Goal: Information Seeking & Learning: Learn about a topic

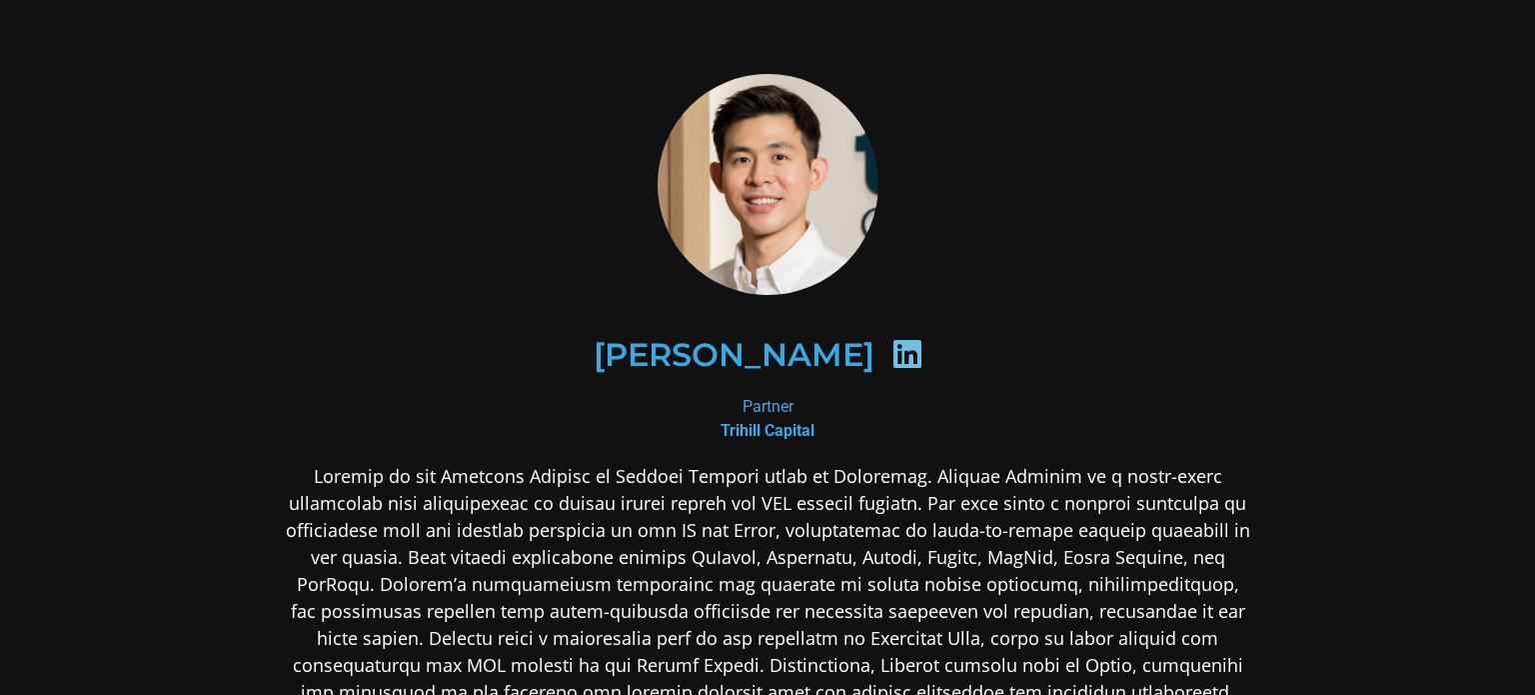
click at [724, 543] on p at bounding box center [768, 625] width 972 height 324
click at [829, 503] on p at bounding box center [768, 625] width 972 height 324
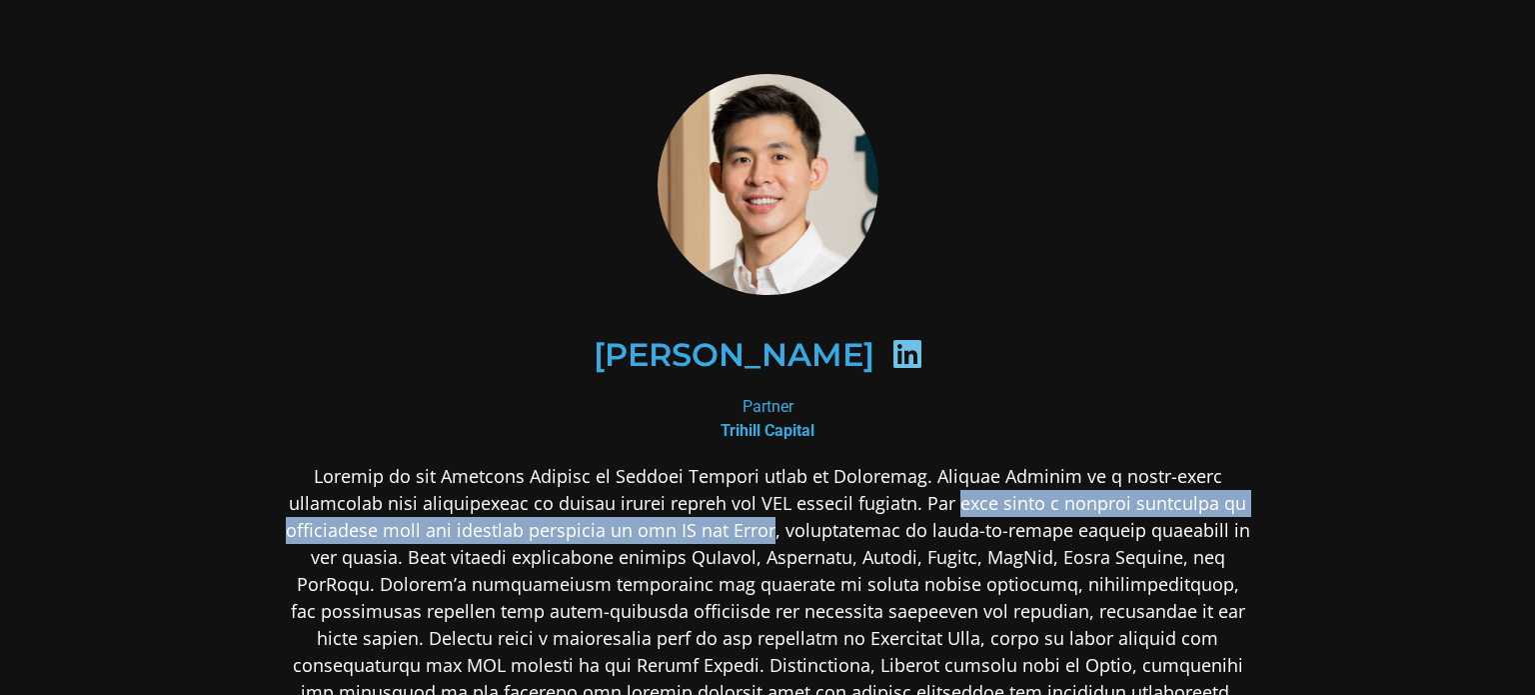
drag, startPoint x: 829, startPoint y: 503, endPoint x: 629, endPoint y: 531, distance: 201.9
click at [629, 531] on p at bounding box center [768, 625] width 972 height 324
copy p "fund holds a diverse portfolio of established tech and consumer companies in th…"
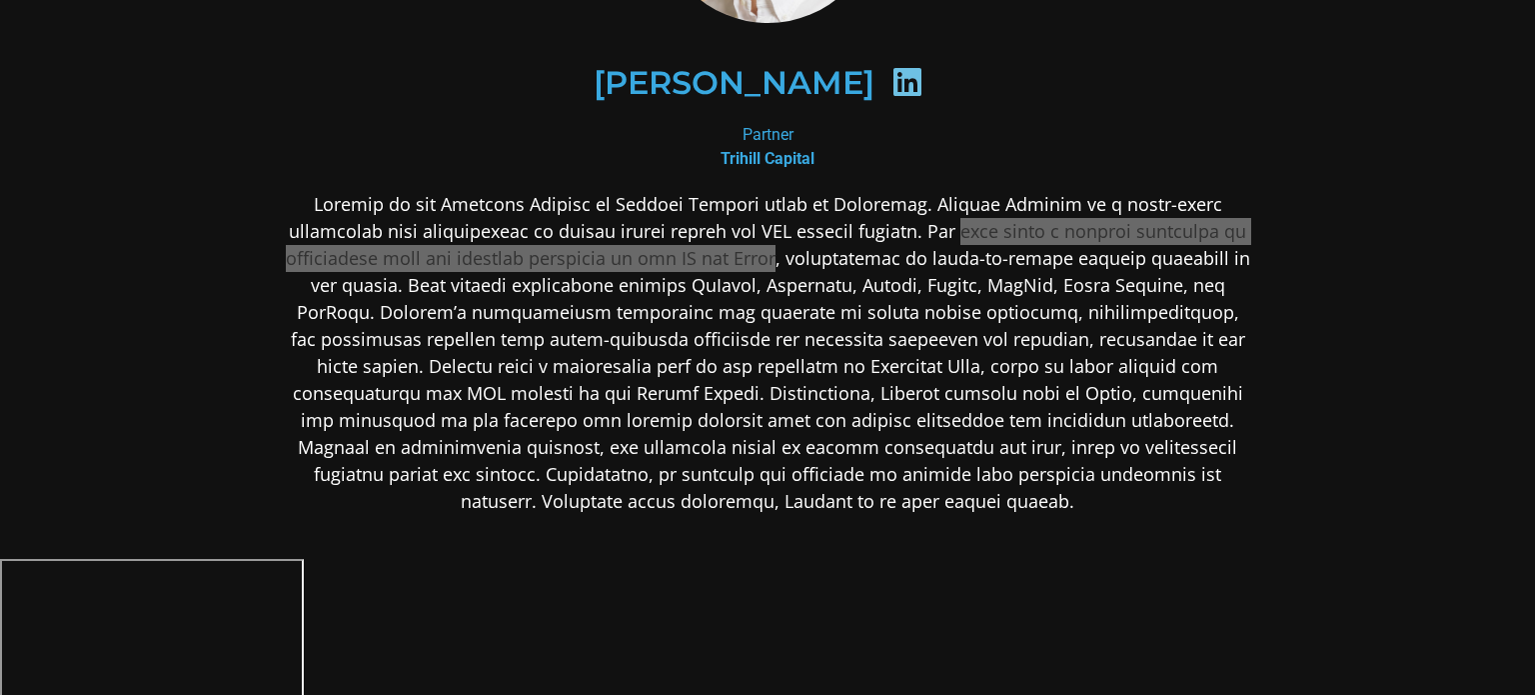
scroll to position [300, 0]
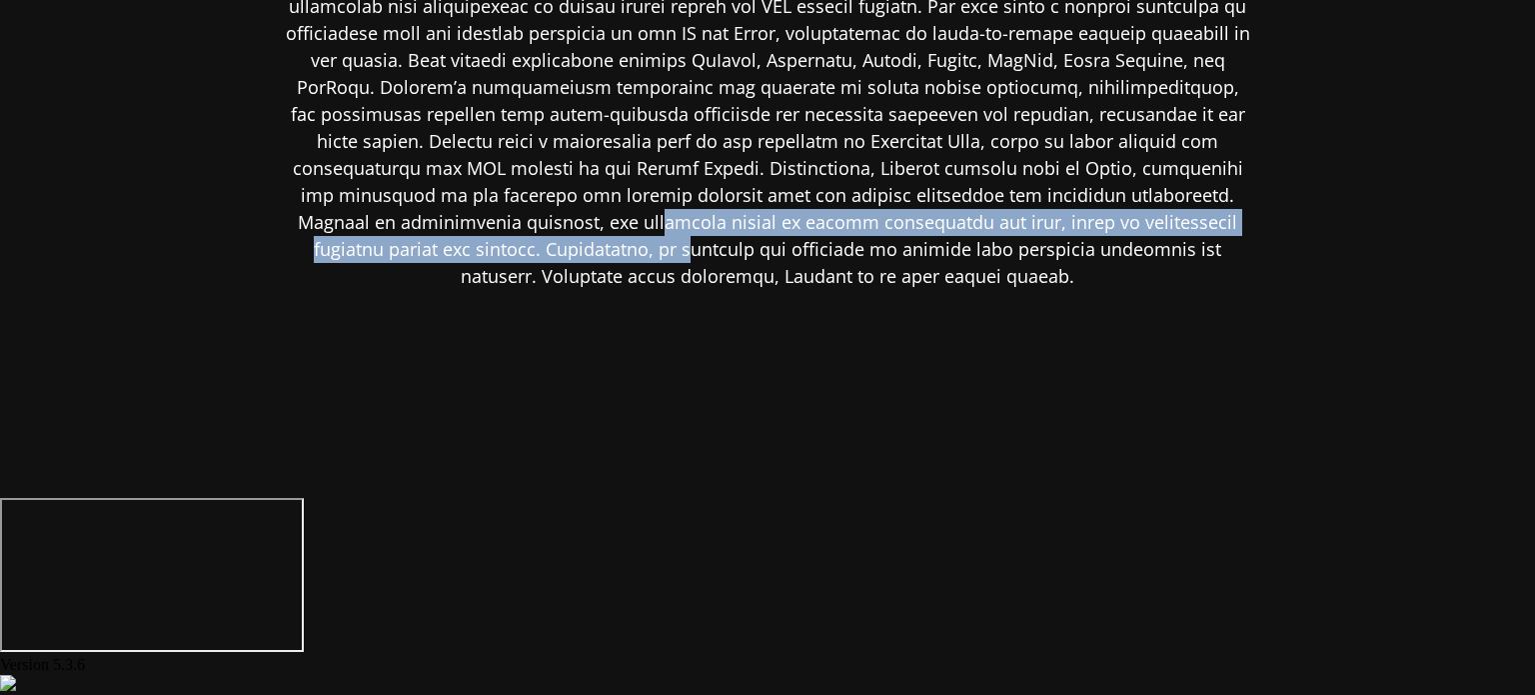
drag, startPoint x: 418, startPoint y: 423, endPoint x: 396, endPoint y: 407, distance: 27.2
click at [412, 290] on p at bounding box center [768, 128] width 972 height 324
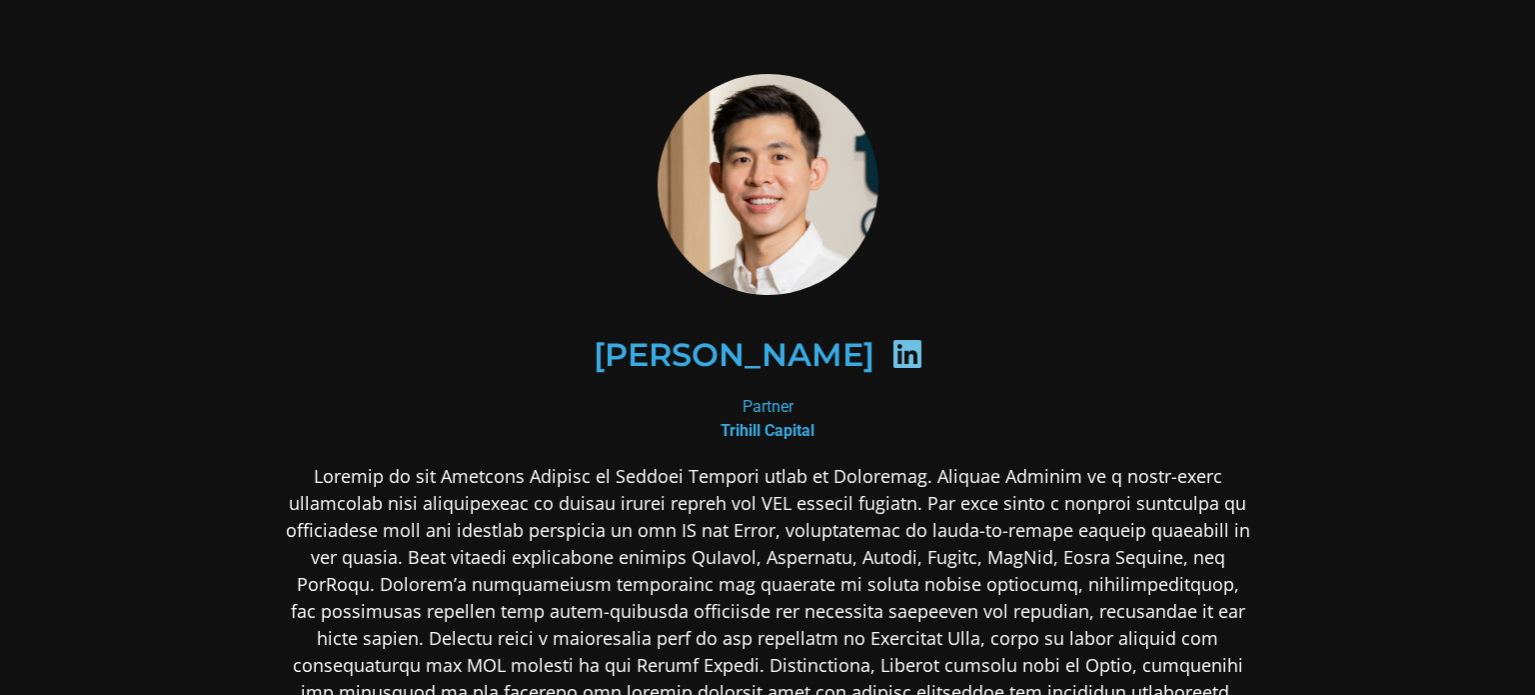
click at [678, 537] on p at bounding box center [768, 625] width 972 height 324
click at [1016, 480] on p at bounding box center [768, 625] width 972 height 324
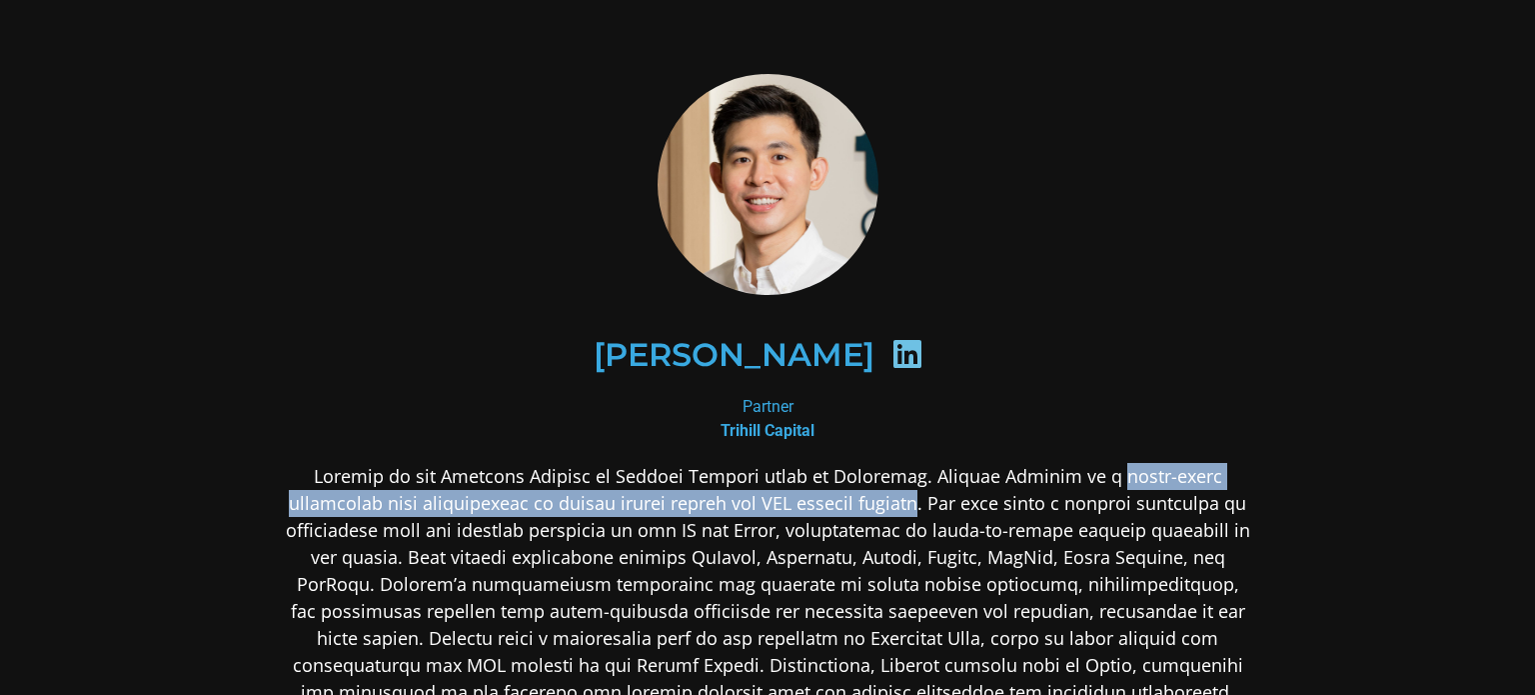
drag, startPoint x: 1016, startPoint y: 480, endPoint x: 761, endPoint y: 506, distance: 256.2
click at [761, 506] on p at bounding box center [768, 625] width 972 height 324
drag, startPoint x: 761, startPoint y: 506, endPoint x: 897, endPoint y: 469, distance: 140.9
click at [897, 469] on p at bounding box center [768, 625] width 972 height 324
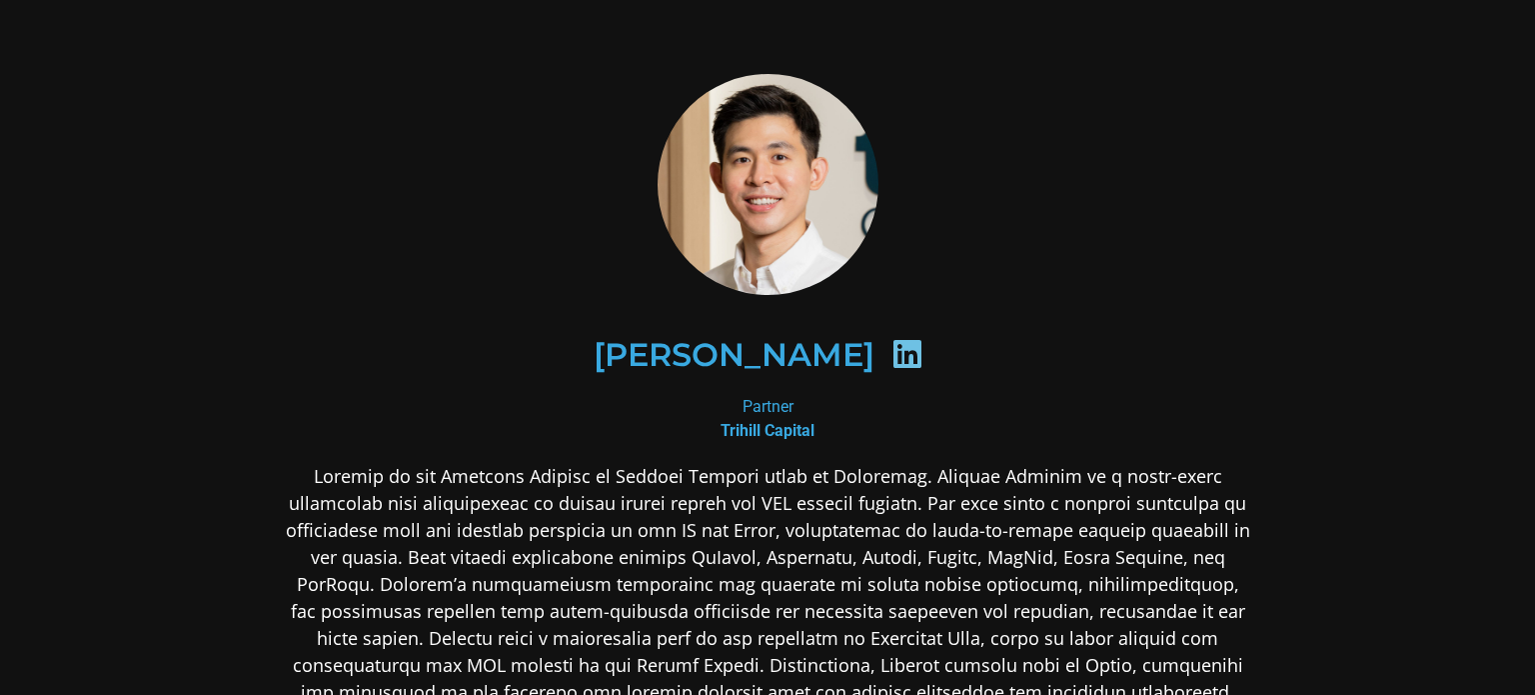
click at [508, 307] on div "[PERSON_NAME]" at bounding box center [768, 355] width 875 height 103
